Goal: Task Accomplishment & Management: Manage account settings

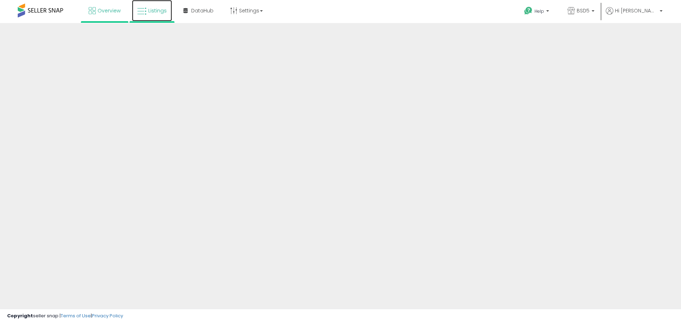
click at [148, 8] on span "Listings" at bounding box center [157, 10] width 18 height 7
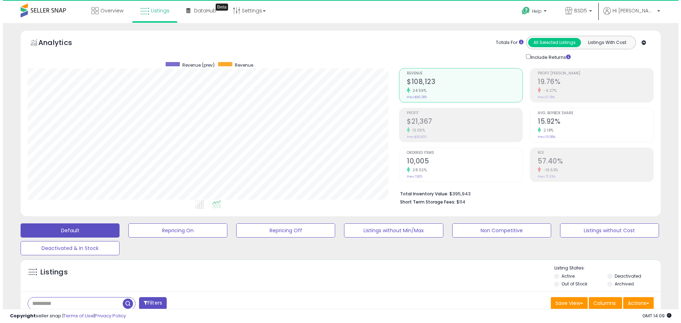
scroll to position [145, 372]
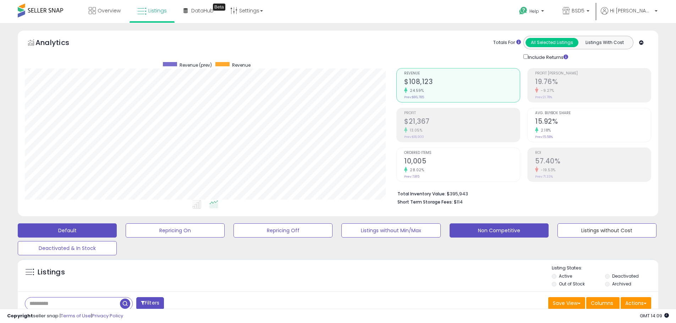
drag, startPoint x: 601, startPoint y: 227, endPoint x: 545, endPoint y: 231, distance: 56.2
click at [601, 227] on button "Listings without Cost" at bounding box center [606, 231] width 99 height 14
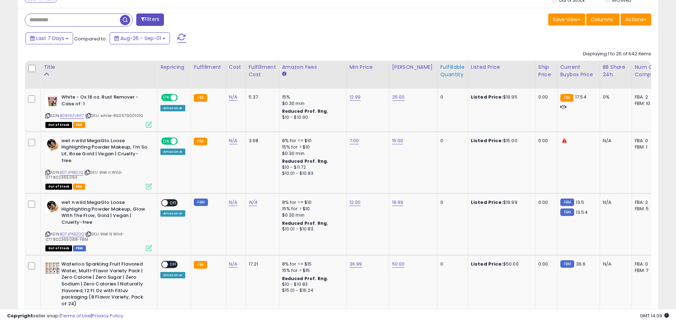
click at [444, 77] on div "Fulfillable Quantity" at bounding box center [452, 71] width 24 height 15
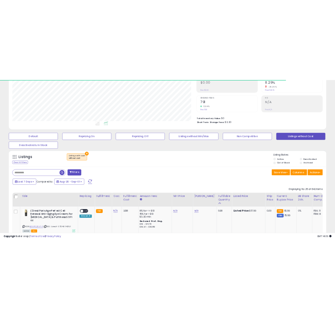
scroll to position [284, 0]
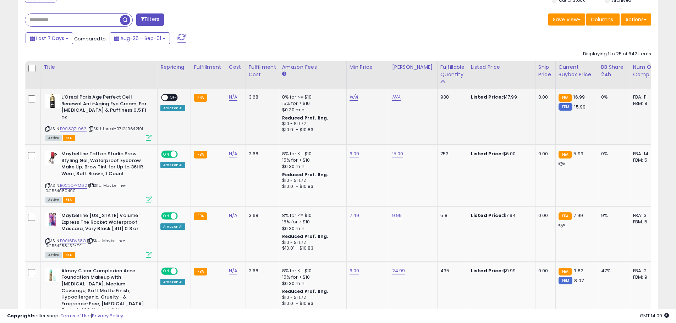
click at [124, 126] on span "| SKU: Loreal-071249642191" at bounding box center [115, 129] width 55 height 6
copy span "071249642191"
click at [230, 99] on link "N/A" at bounding box center [233, 97] width 9 height 7
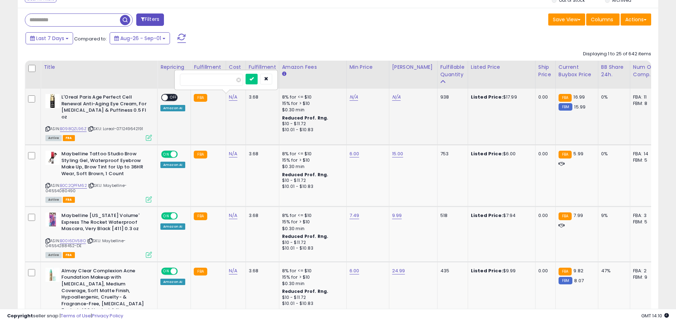
click at [199, 82] on input "number" at bounding box center [211, 80] width 63 height 12
type input "****"
click button "submit" at bounding box center [252, 79] width 12 height 11
click at [78, 126] on link "B098QZL96Z" at bounding box center [73, 129] width 27 height 6
click at [353, 98] on link "N/A" at bounding box center [354, 97] width 9 height 7
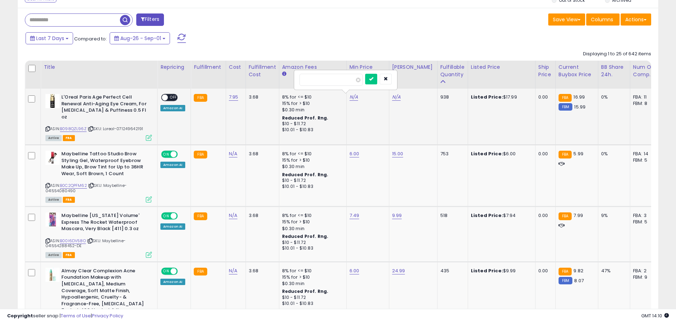
type input "*****"
click button "submit" at bounding box center [371, 79] width 12 height 11
click at [400, 95] on div "N/A" at bounding box center [412, 97] width 40 height 6
click at [398, 97] on div "N/A" at bounding box center [412, 97] width 40 height 6
click at [392, 99] on link "N/A" at bounding box center [396, 97] width 9 height 7
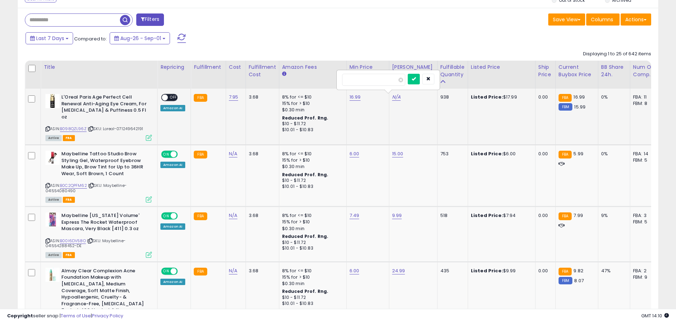
type input "*****"
click button "submit" at bounding box center [414, 79] width 12 height 11
click at [165, 100] on span at bounding box center [165, 98] width 6 height 6
click at [165, 97] on span at bounding box center [165, 98] width 6 height 6
click at [62, 187] on span "| SKU: Maybelline-041554080490" at bounding box center [85, 188] width 81 height 11
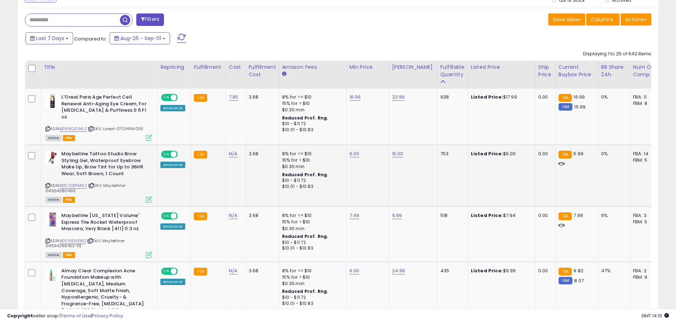
click at [62, 187] on span "| SKU: Maybelline-041554080490" at bounding box center [85, 188] width 81 height 11
copy span "041554080490"
click at [323, 35] on div "Last 7 Days Compared to: Aug-26 - Sep-01" at bounding box center [259, 39] width 470 height 16
click at [64, 185] on span "| SKU: Maybelline-041554080490" at bounding box center [85, 188] width 81 height 11
click at [64, 184] on span "| SKU: Maybelline-041554080490" at bounding box center [85, 188] width 81 height 11
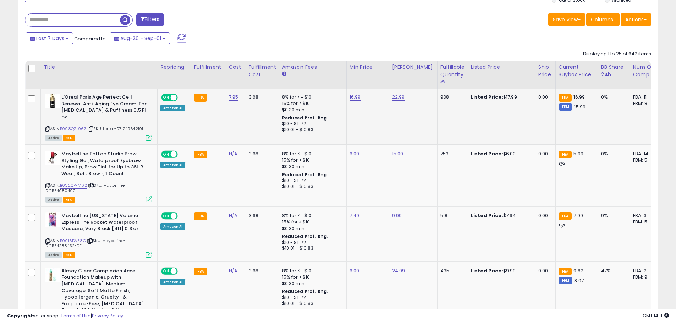
copy span "041554080490"
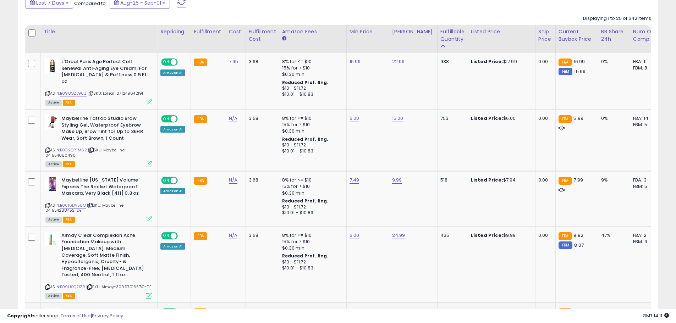
scroll to position [177, 0]
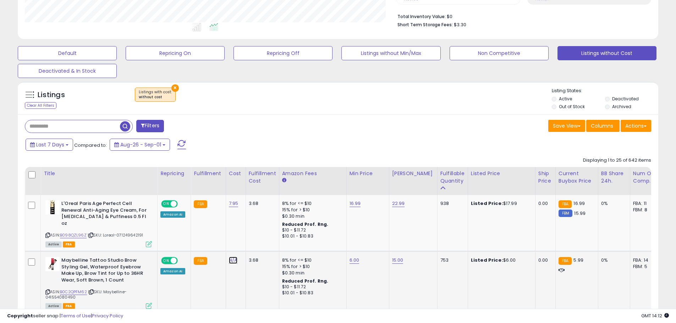
drag, startPoint x: 229, startPoint y: 256, endPoint x: 233, endPoint y: 255, distance: 4.5
click at [229, 257] on link "N/A" at bounding box center [233, 260] width 9 height 7
click at [216, 238] on input "number" at bounding box center [211, 236] width 63 height 12
type input "***"
click button "submit" at bounding box center [252, 235] width 12 height 11
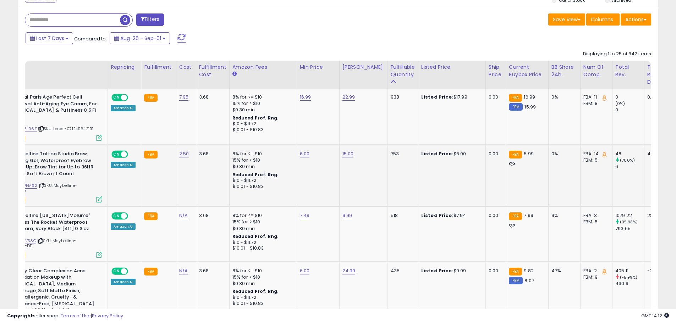
scroll to position [0, 86]
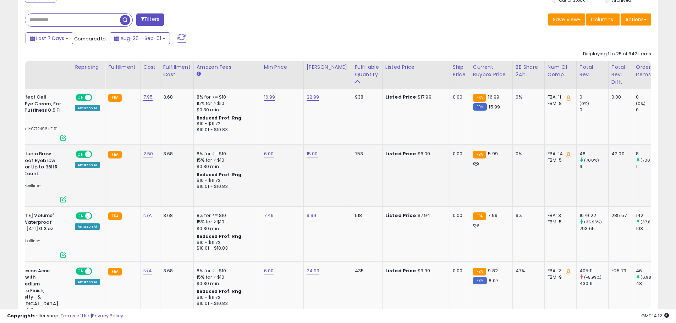
drag, startPoint x: 461, startPoint y: 173, endPoint x: 477, endPoint y: 174, distance: 16.4
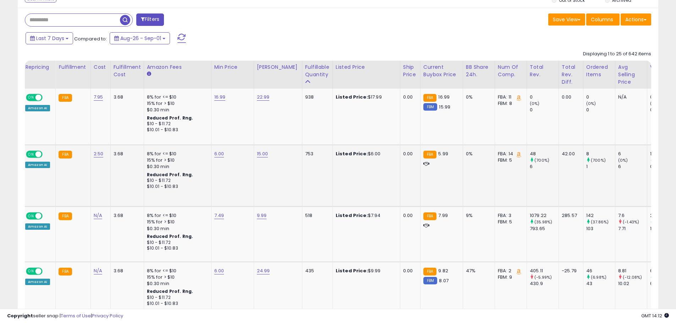
scroll to position [0, 200]
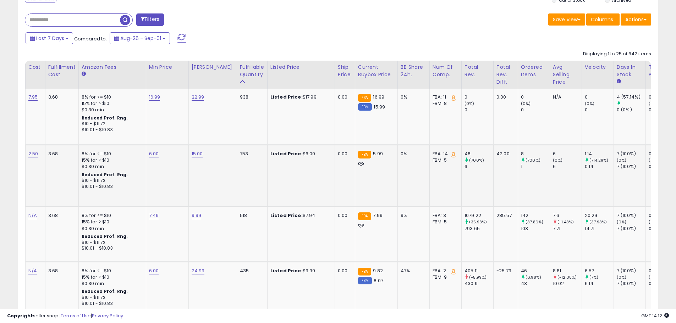
drag, startPoint x: 477, startPoint y: 175, endPoint x: 528, endPoint y: 172, distance: 50.8
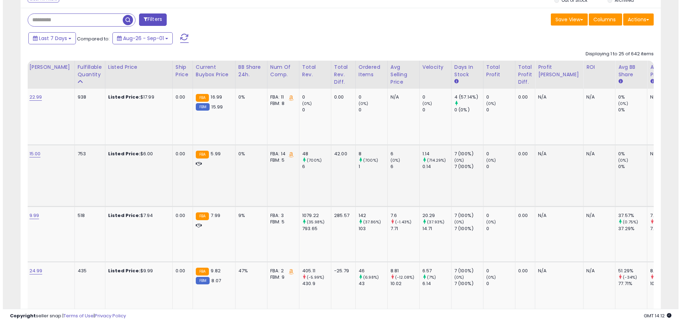
scroll to position [0, 0]
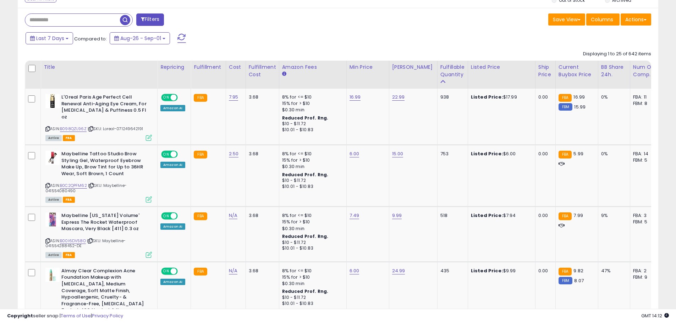
drag, startPoint x: 528, startPoint y: 172, endPoint x: 239, endPoint y: 164, distance: 289.0
click at [602, 20] on span "Columns" at bounding box center [602, 19] width 22 height 7
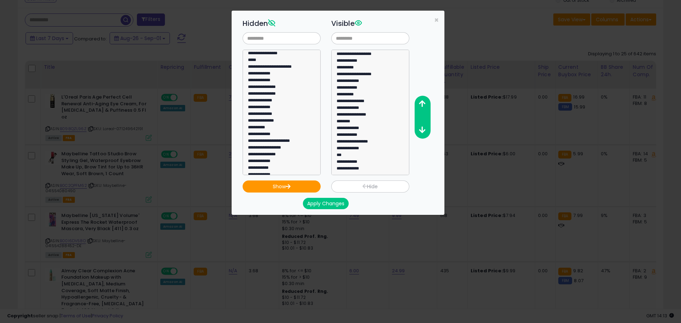
scroll to position [248, 0]
select select "**********"
click at [282, 143] on option "**********" at bounding box center [279, 144] width 64 height 7
click at [291, 185] on icon "button" at bounding box center [288, 186] width 5 height 5
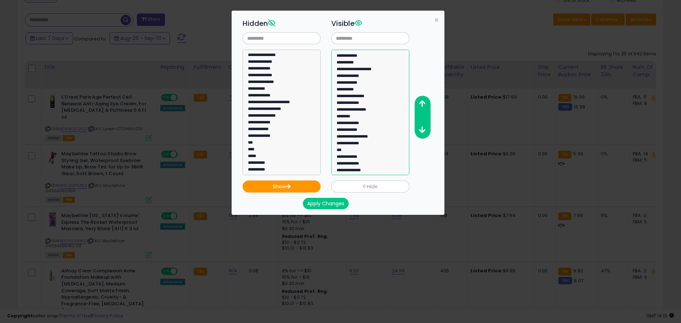
click at [357, 171] on option "**********" at bounding box center [368, 171] width 64 height 7
drag, startPoint x: 415, startPoint y: 105, endPoint x: 425, endPoint y: 105, distance: 9.9
click at [416, 105] on button "button" at bounding box center [422, 104] width 16 height 13
click at [425, 105] on icon "button" at bounding box center [422, 103] width 6 height 7
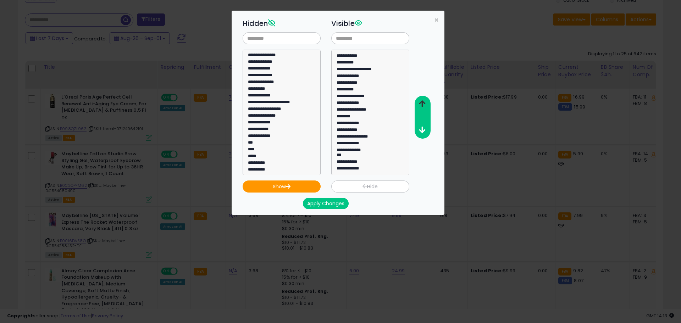
click at [424, 105] on icon "button" at bounding box center [422, 103] width 6 height 7
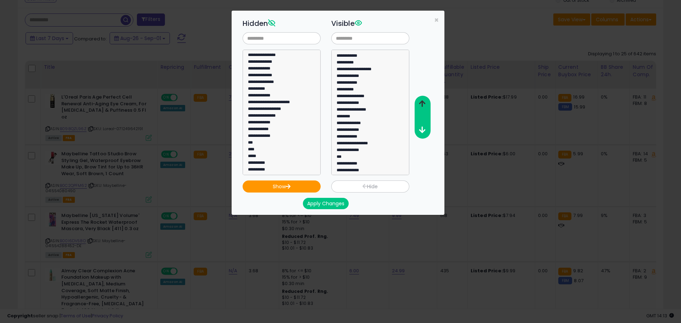
click at [424, 105] on icon "button" at bounding box center [422, 103] width 6 height 7
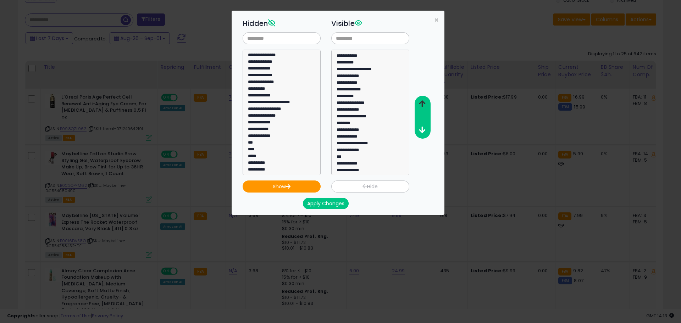
click at [424, 105] on icon "button" at bounding box center [422, 103] width 6 height 7
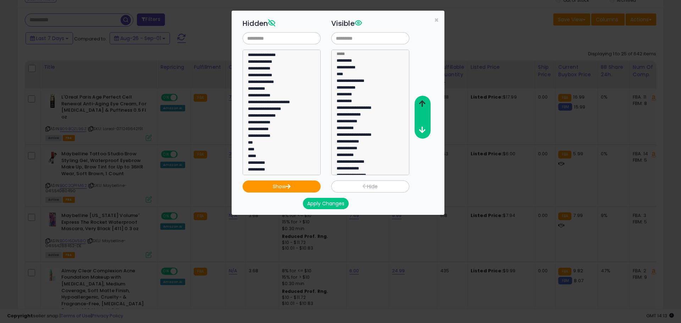
click at [419, 104] on icon "button" at bounding box center [422, 103] width 6 height 7
select select "**********"
click at [365, 87] on option "**********" at bounding box center [368, 89] width 64 height 7
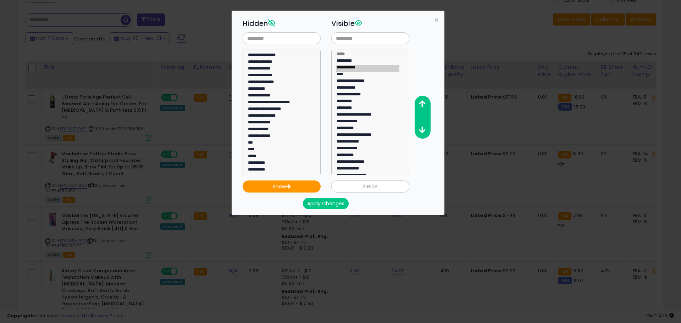
click at [364, 187] on icon "button" at bounding box center [364, 186] width 5 height 5
select select
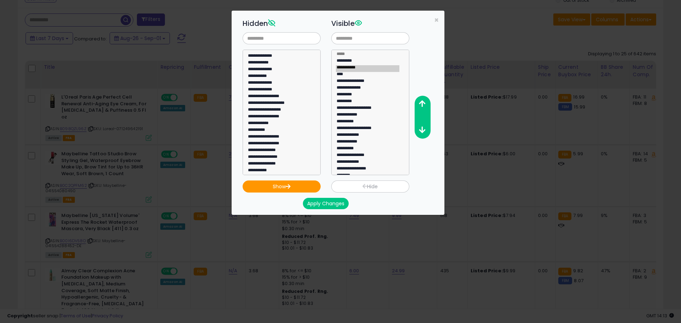
click at [327, 199] on button "Apply Changes" at bounding box center [326, 203] width 46 height 11
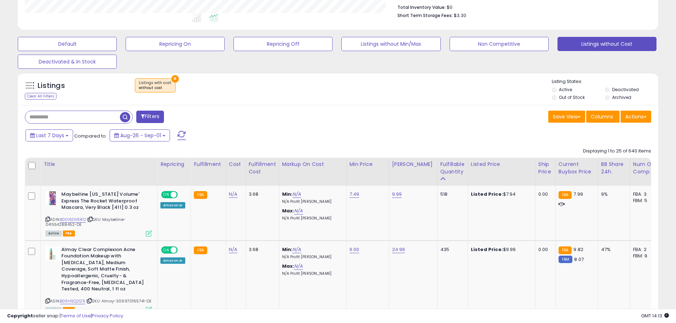
scroll to position [330, 0]
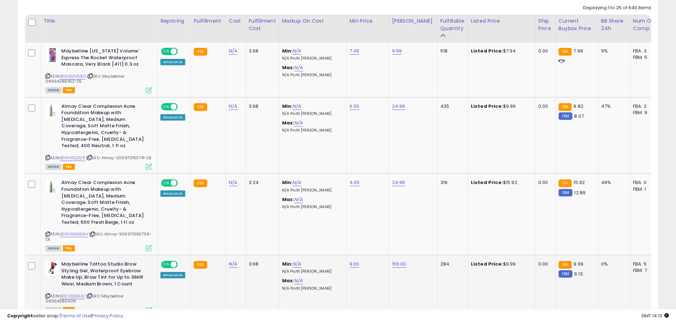
click at [70, 293] on span "| SKU: Maybelline-041554080506" at bounding box center [84, 298] width 79 height 11
click at [69, 293] on span "| SKU: Maybelline-041554080506" at bounding box center [84, 298] width 79 height 11
copy span "041554080506"
click at [234, 261] on link "N/A" at bounding box center [233, 264] width 9 height 7
drag, startPoint x: 224, startPoint y: 228, endPoint x: 222, endPoint y: 232, distance: 4.2
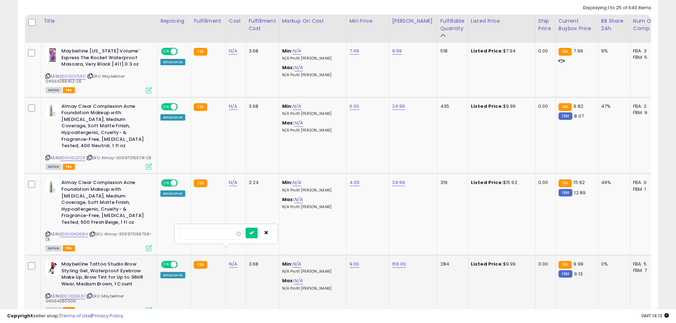
click at [223, 230] on input "number" at bounding box center [211, 234] width 63 height 12
click at [222, 232] on input "number" at bounding box center [211, 234] width 63 height 12
type input "***"
click button "submit" at bounding box center [252, 233] width 12 height 11
click at [215, 288] on td "FBA" at bounding box center [208, 286] width 35 height 62
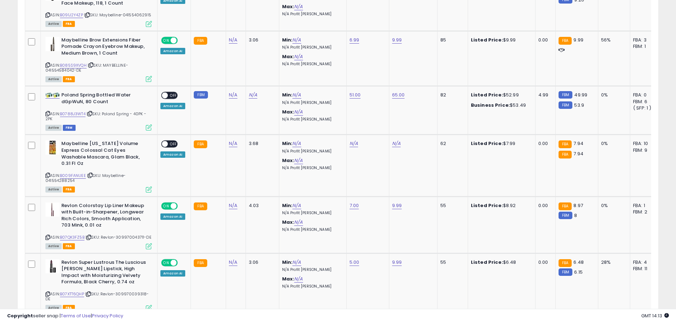
scroll to position [0, 0]
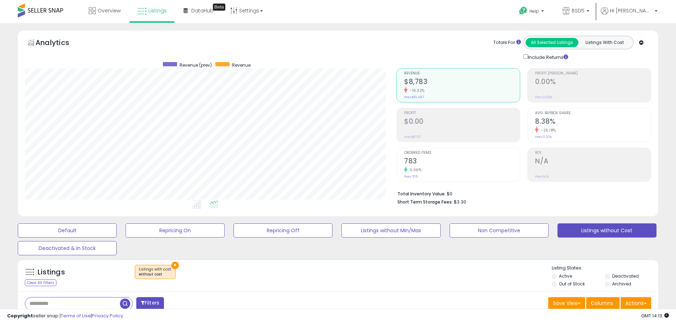
click at [42, 9] on span at bounding box center [40, 11] width 45 height 14
click at [151, 11] on span "Listings" at bounding box center [157, 10] width 18 height 7
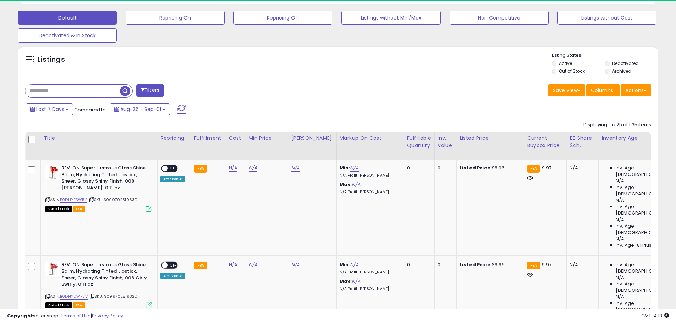
scroll to position [145, 372]
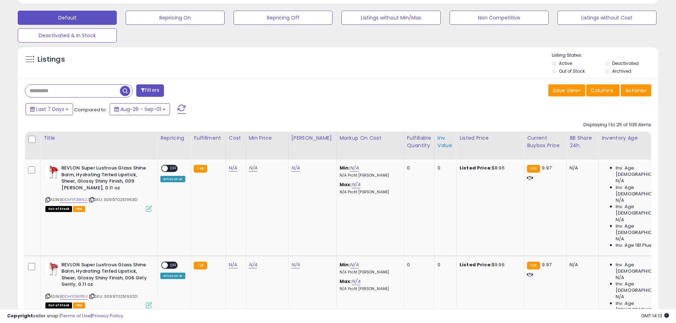
click at [438, 144] on div "Inv. value" at bounding box center [446, 141] width 16 height 15
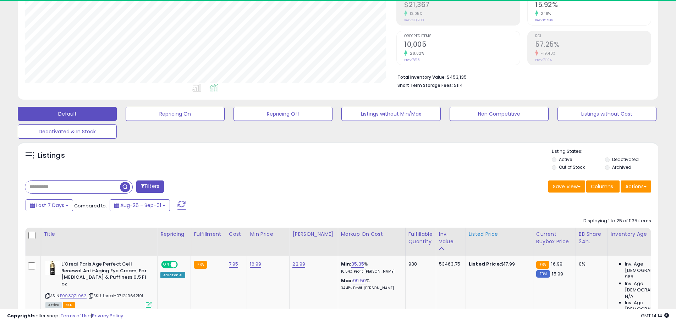
scroll to position [213, 0]
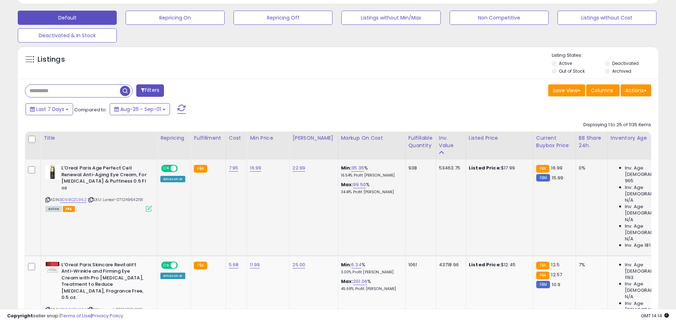
click at [439, 170] on div "53463.75" at bounding box center [449, 168] width 21 height 6
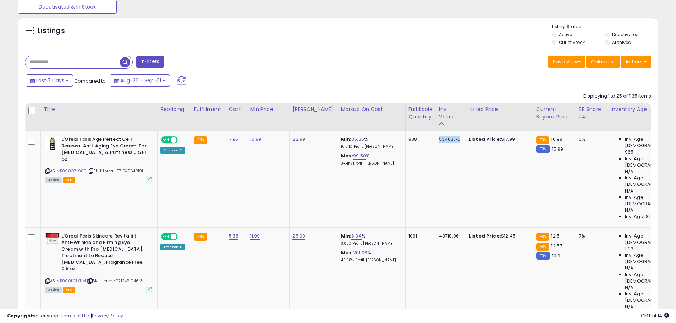
scroll to position [284, 0]
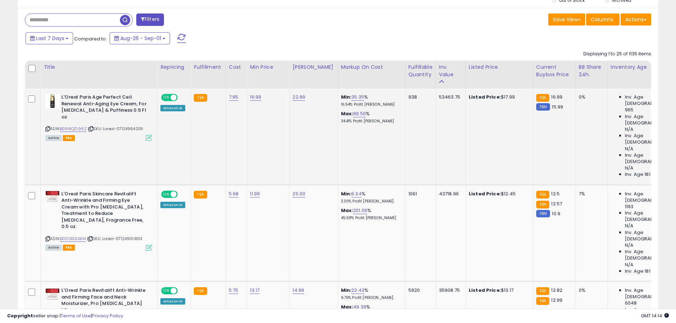
click at [341, 104] on p "16.54% Profit [PERSON_NAME]" at bounding box center [370, 104] width 59 height 5
click at [341, 199] on p "3.00% Profit [PERSON_NAME]" at bounding box center [370, 201] width 59 height 5
click at [353, 199] on p "3.00% Profit [PERSON_NAME]" at bounding box center [370, 201] width 59 height 5
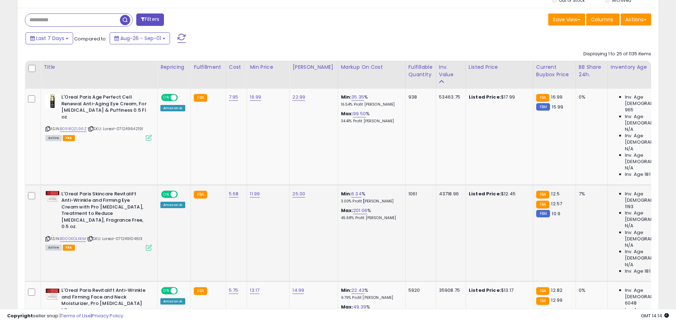
click at [353, 199] on p "3.00% Profit [PERSON_NAME]" at bounding box center [370, 201] width 59 height 5
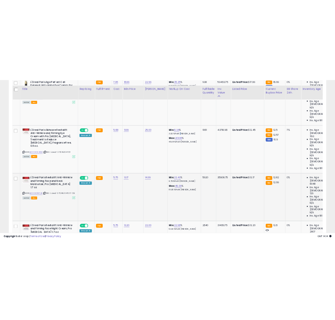
scroll to position [355, 0]
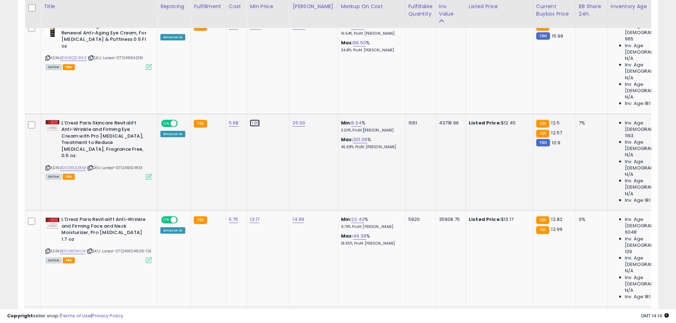
click at [252, 120] on link "11.99" at bounding box center [255, 123] width 10 height 7
click at [224, 60] on input "*****" at bounding box center [233, 59] width 63 height 12
type input "*****"
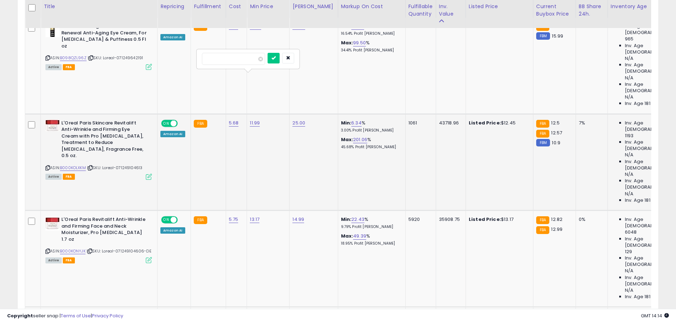
click button "submit" at bounding box center [274, 58] width 12 height 11
click at [48, 166] on icon at bounding box center [47, 168] width 5 height 4
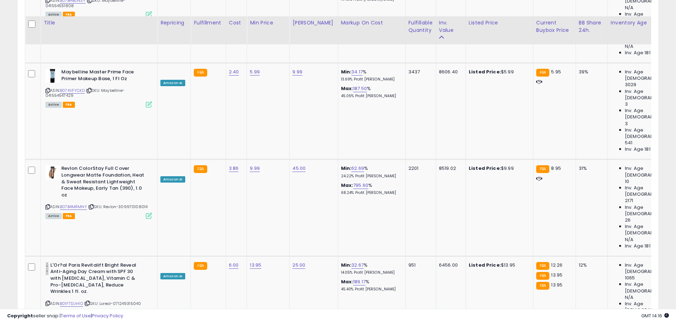
scroll to position [1242, 0]
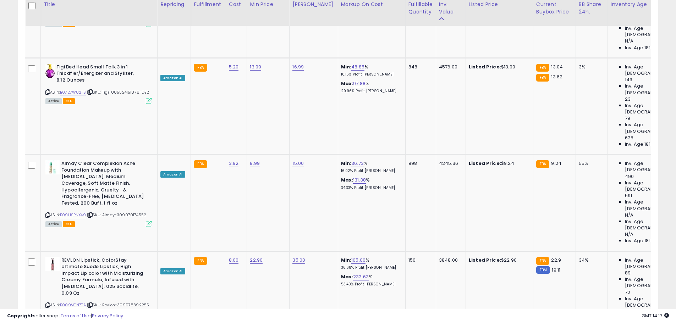
scroll to position [1575, 0]
